Goal: Task Accomplishment & Management: Complete application form

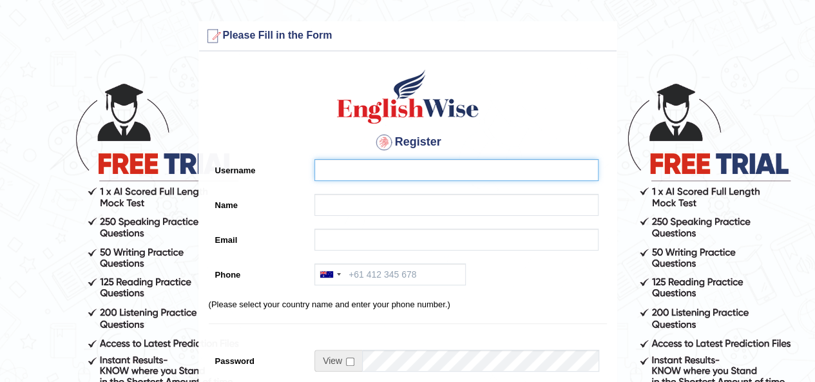
click at [414, 166] on input "Username" at bounding box center [457, 170] width 284 height 22
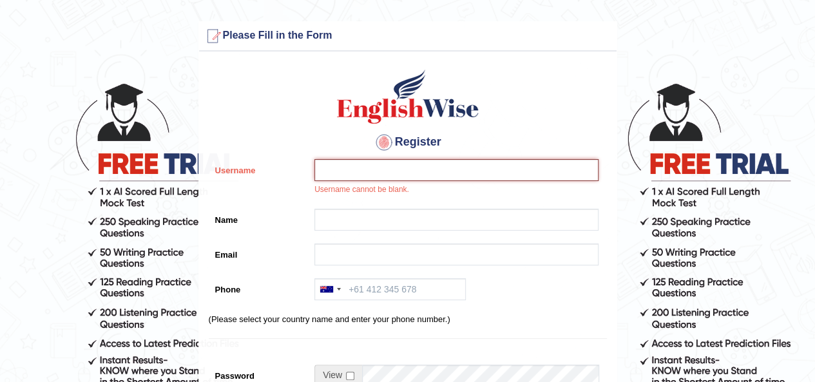
paste input "[PERSON_NAME]"
type input "Nikhil"
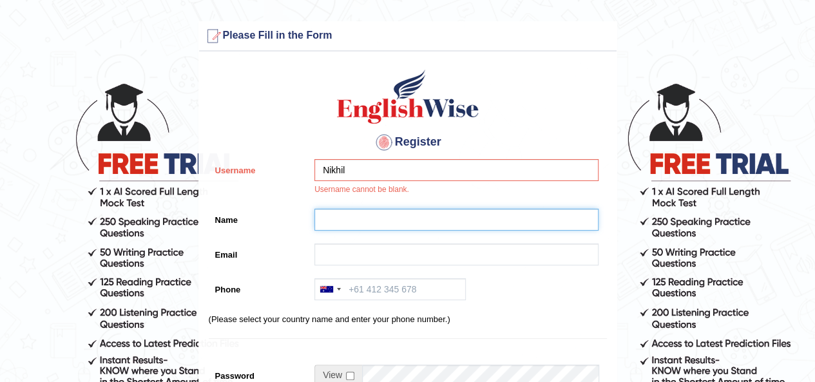
click at [389, 212] on input "Name" at bounding box center [457, 220] width 284 height 22
paste input "[PERSON_NAME]"
type input "[PERSON_NAME]"
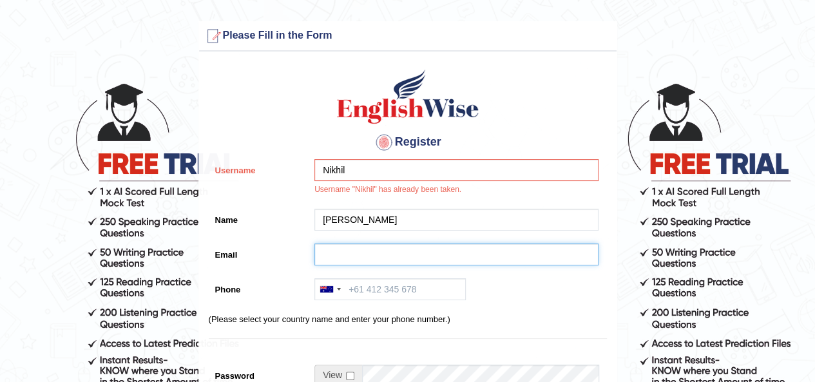
click at [376, 257] on input "Email" at bounding box center [457, 255] width 284 height 22
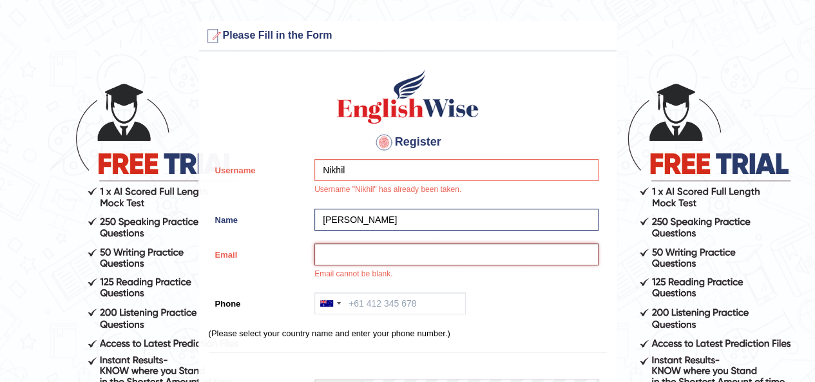
paste input "nikhilbabu900@gmail.com"
type input "nikhilbabu900@gmail.com"
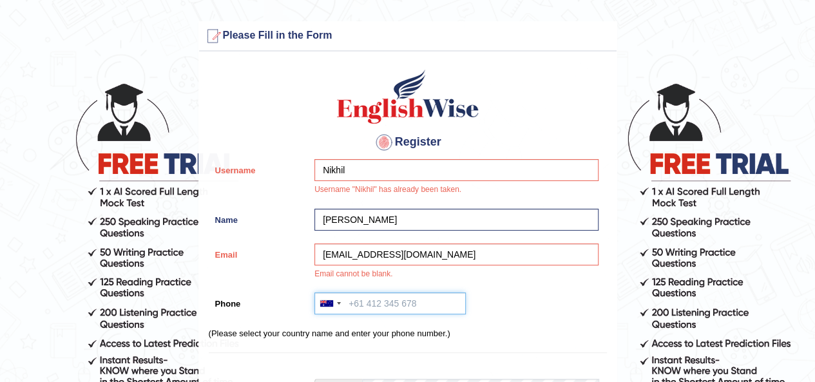
click at [410, 311] on input "Phone" at bounding box center [390, 304] width 151 height 22
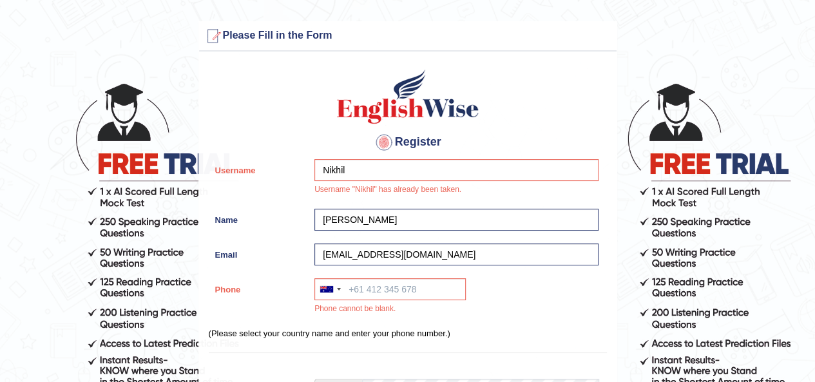
click at [508, 284] on div "Australia +61 India (भारत) +91 New Zealand +64 United States +1 Canada +1 Unite…" at bounding box center [453, 299] width 291 height 43
click at [339, 289] on div at bounding box center [339, 289] width 4 height 3
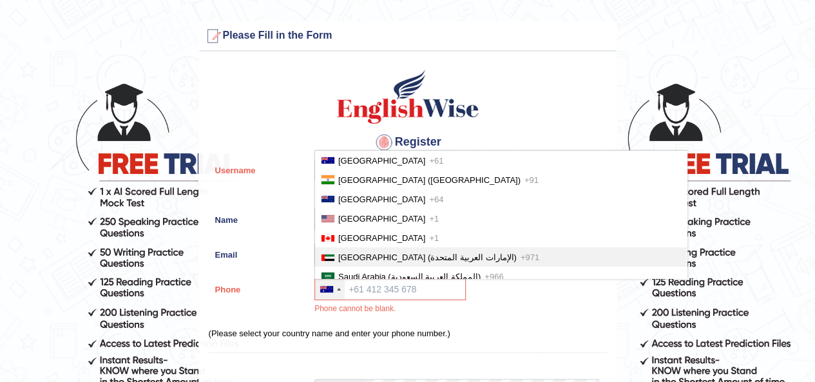
click at [364, 257] on span "United Arab Emirates (‫الإمارات العربية المتحدة‬‎)" at bounding box center [427, 258] width 179 height 10
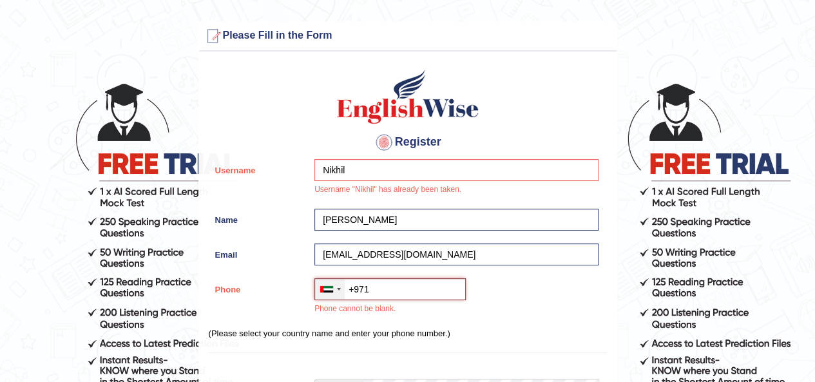
paste input "50 498 5036"
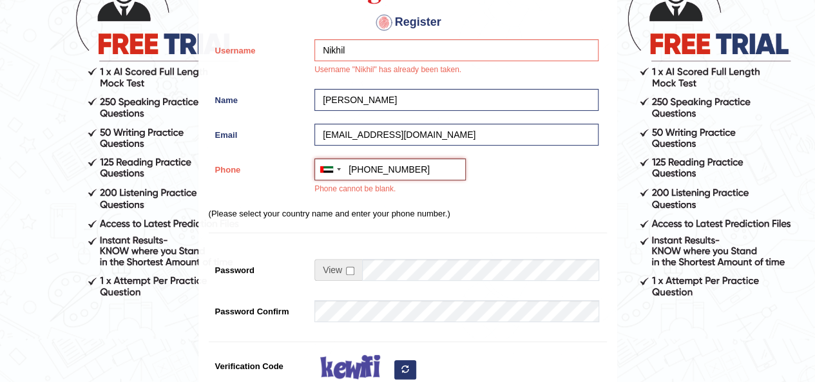
scroll to position [121, 0]
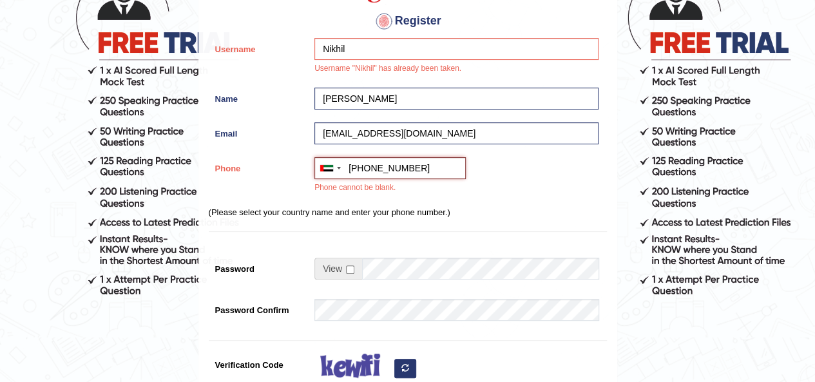
type input "+97150 498 5036"
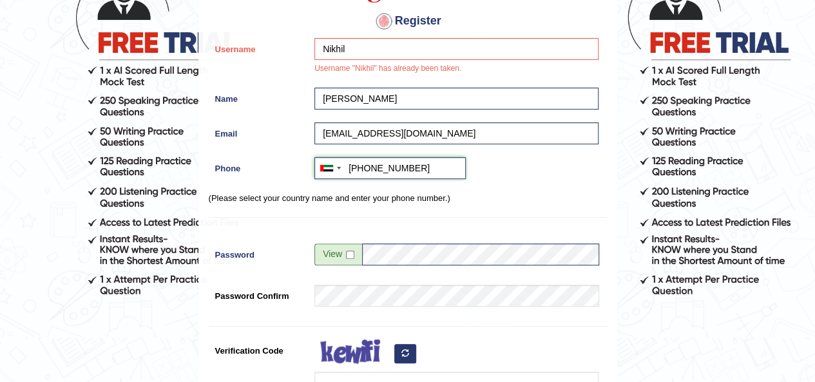
drag, startPoint x: 397, startPoint y: 169, endPoint x: 422, endPoint y: 168, distance: 25.1
click at [422, 168] on input "+97150 498 5036" at bounding box center [390, 168] width 151 height 22
click at [351, 256] on input "checkbox" at bounding box center [350, 255] width 8 height 8
checkbox input "true"
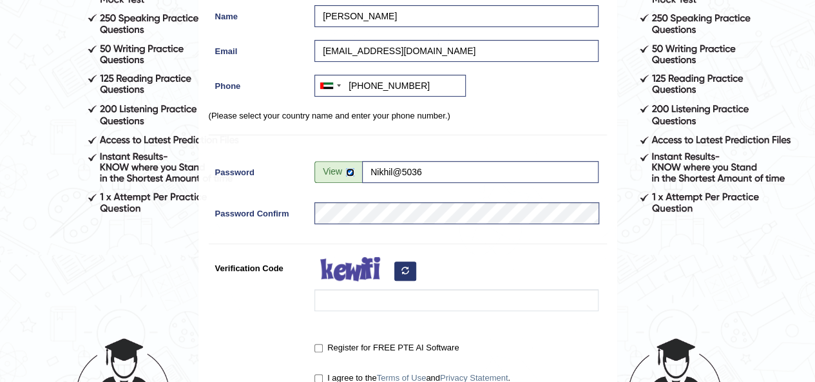
scroll to position [207, 0]
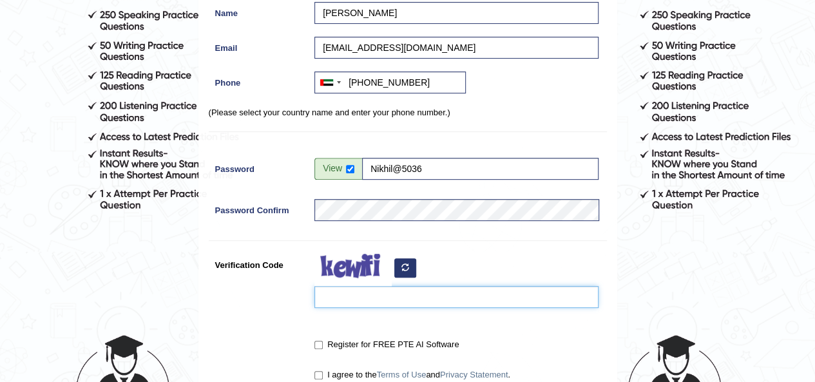
click at [448, 293] on input "Verification Code" at bounding box center [457, 297] width 284 height 22
type input "yabexu"
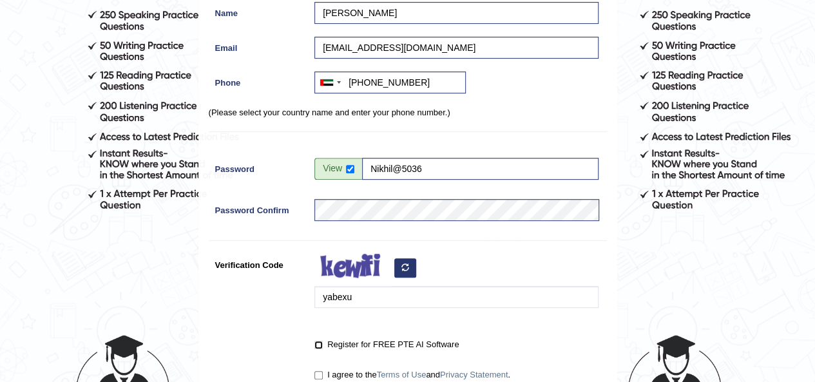
click at [321, 344] on input "Register for FREE PTE AI Software" at bounding box center [319, 345] width 8 height 8
checkbox input "true"
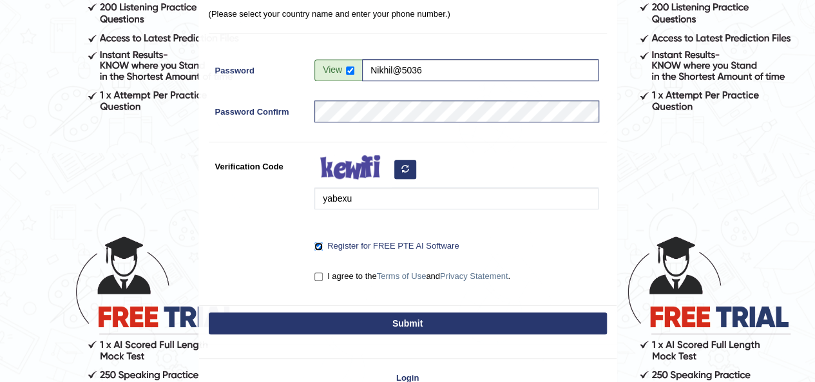
scroll to position [311, 0]
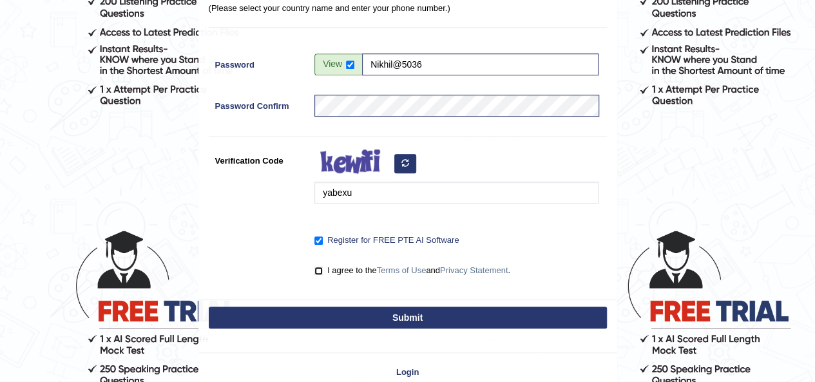
click at [320, 269] on input "I agree to the Terms of Use and Privacy Statement ." at bounding box center [319, 271] width 8 height 8
checkbox input "true"
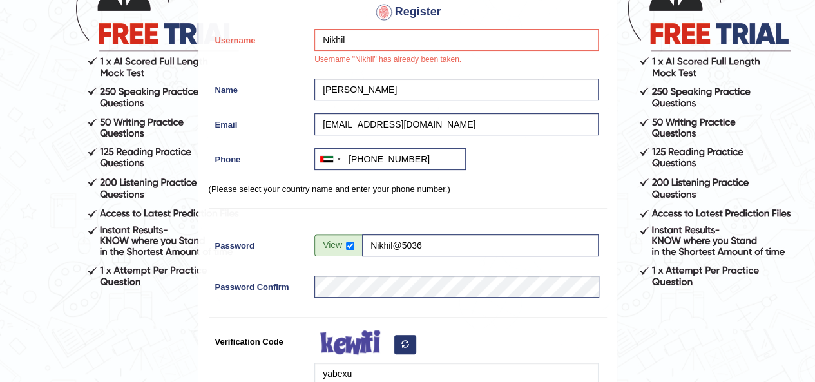
scroll to position [124, 0]
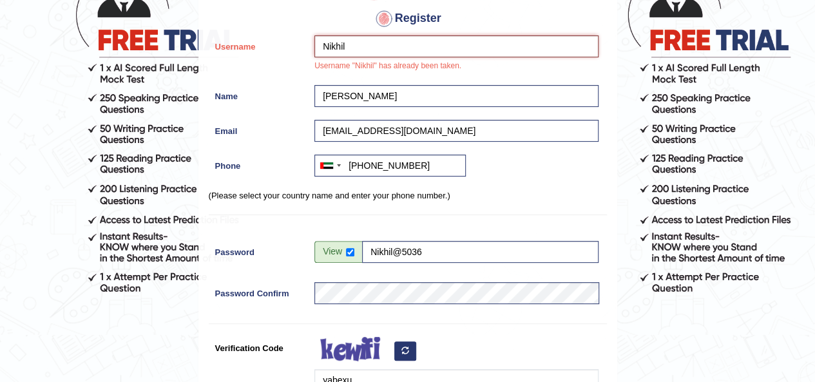
click at [350, 46] on input "Nikhil" at bounding box center [457, 46] width 284 height 22
type input "Nikhilbabu"
click at [525, 327] on div "Register Username Nikhilbabu Username "Nikhil" has already been taken. Name Nik…" at bounding box center [408, 210] width 418 height 553
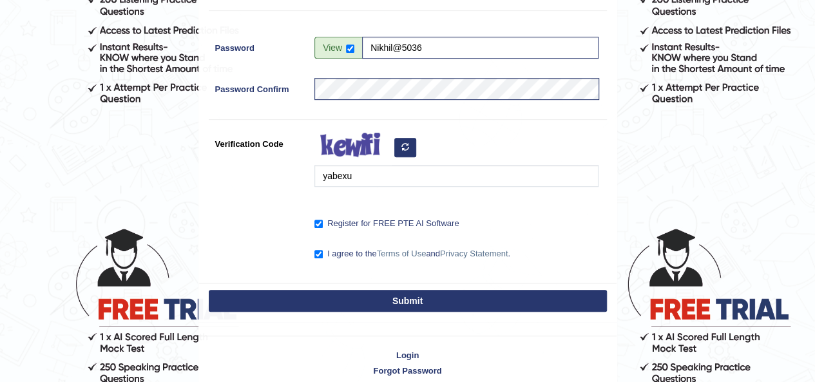
scroll to position [322, 0]
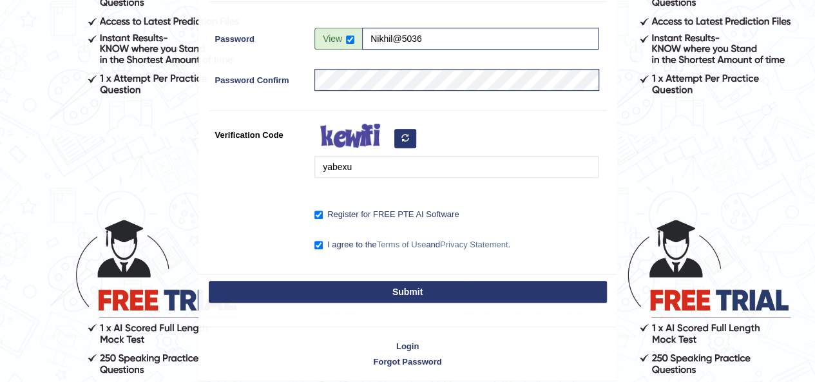
click at [419, 286] on button "Submit" at bounding box center [408, 292] width 398 height 22
type input "+971504985036"
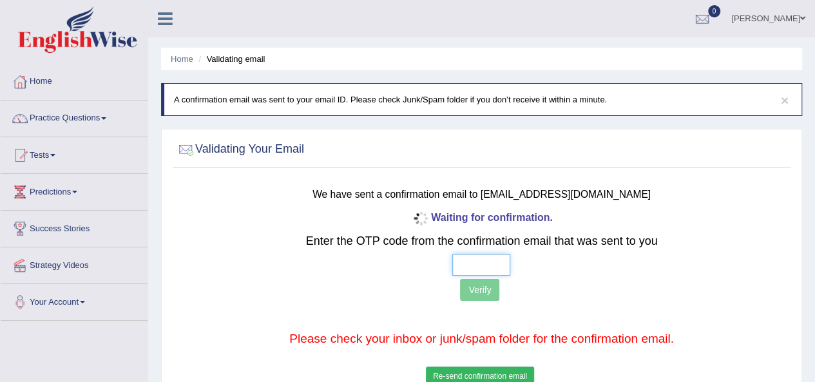
click at [463, 265] on input "text" at bounding box center [482, 265] width 58 height 22
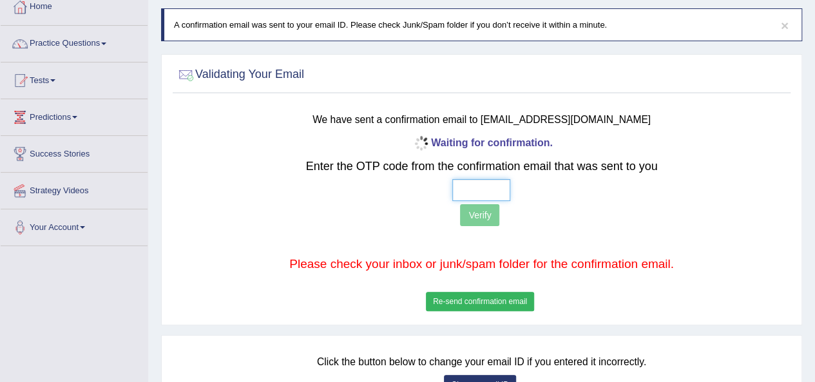
scroll to position [73, 0]
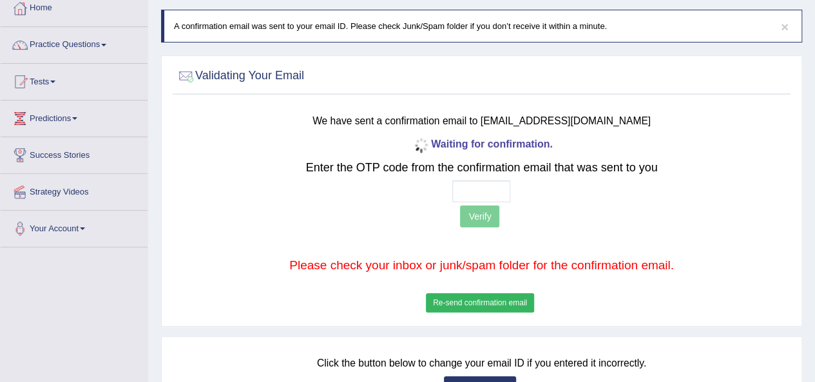
click at [616, 224] on p "Verify" at bounding box center [482, 218] width 508 height 25
click at [462, 190] on input "text" at bounding box center [482, 191] width 58 height 22
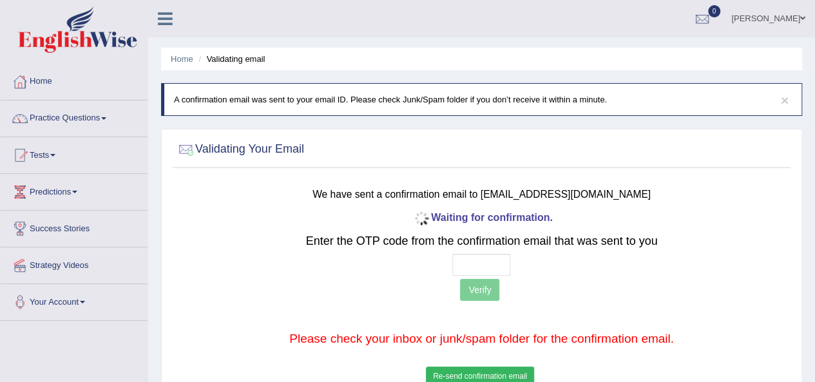
click at [51, 79] on link "Home" at bounding box center [74, 80] width 147 height 32
